Goal: Check status: Check status

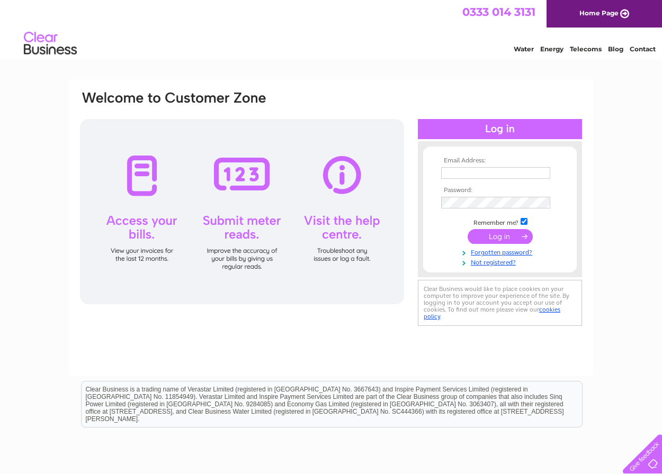
type input "[EMAIL_ADDRESS][DOMAIN_NAME]"
click at [511, 233] on input "submit" at bounding box center [499, 236] width 65 height 15
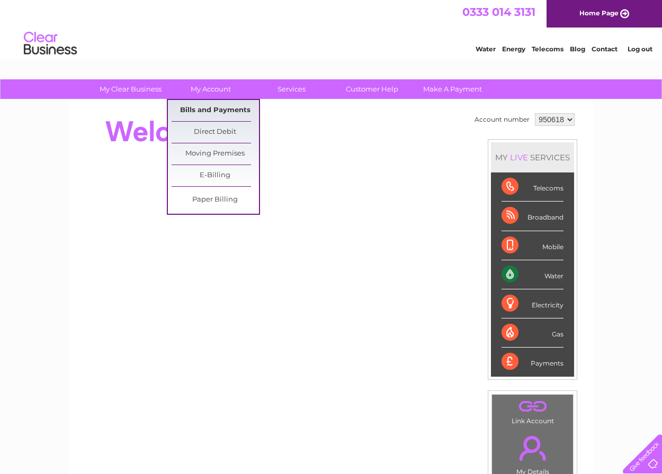
click at [213, 111] on link "Bills and Payments" at bounding box center [215, 110] width 87 height 21
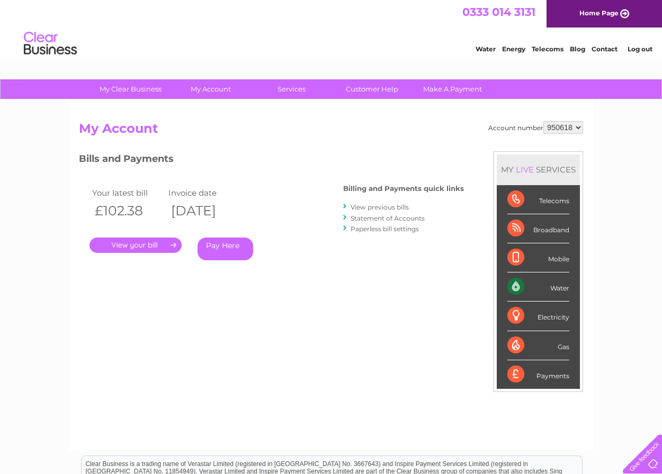
click at [131, 245] on link "." at bounding box center [135, 245] width 92 height 15
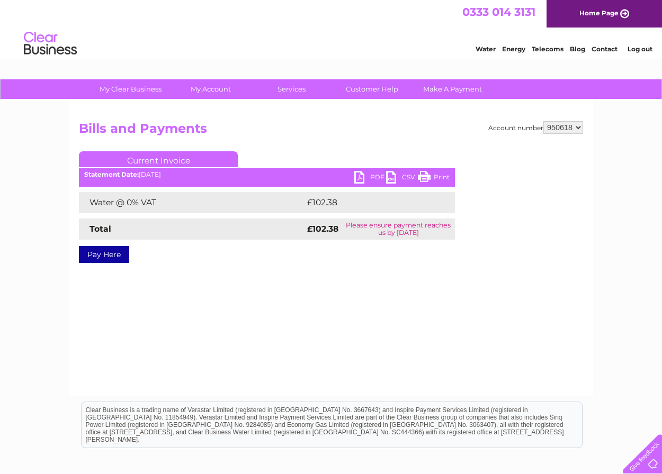
click at [374, 176] on link "PDF" at bounding box center [370, 178] width 32 height 15
